Goal: Navigation & Orientation: Understand site structure

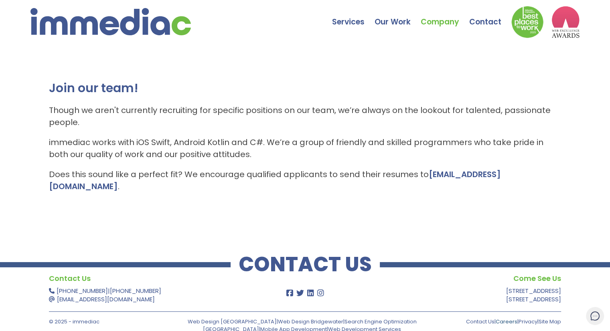
click at [497, 317] on link "Careers" at bounding box center [507, 322] width 22 height 8
click at [444, 67] on link "In The News" at bounding box center [443, 67] width 52 height 12
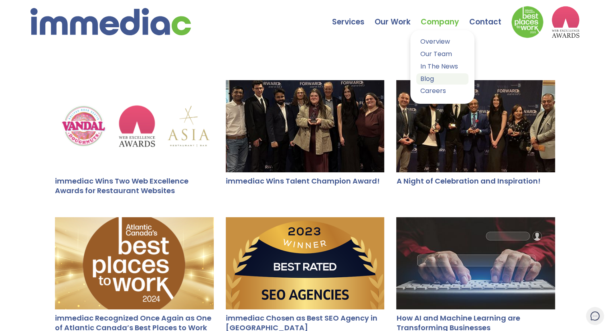
click at [433, 79] on link "Blog" at bounding box center [443, 79] width 52 height 12
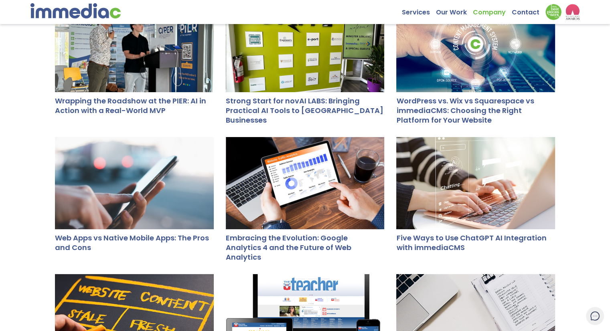
scroll to position [120, 0]
